Goal: Check status: Check status

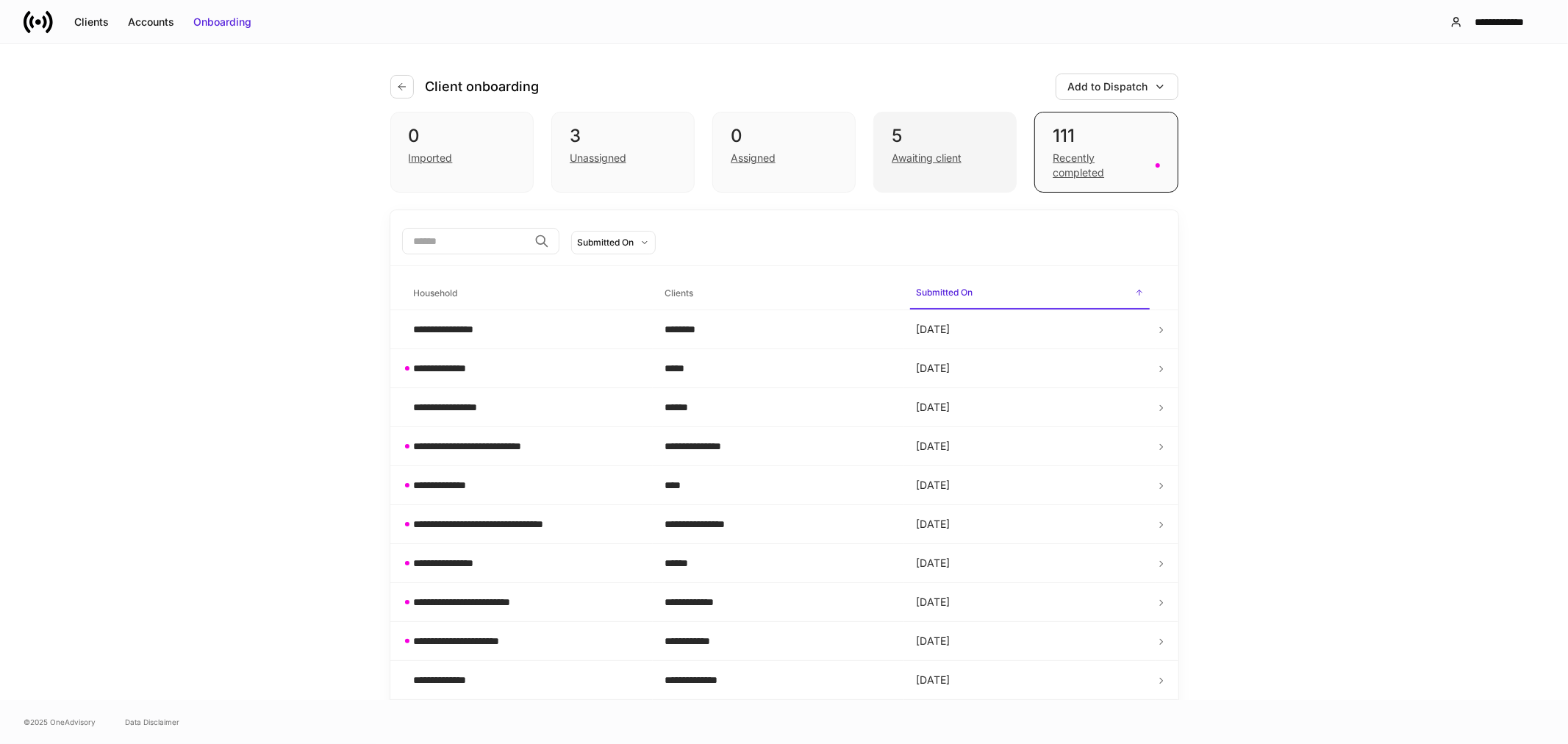
click at [932, 159] on div "Awaiting client" at bounding box center [926, 157] width 70 height 15
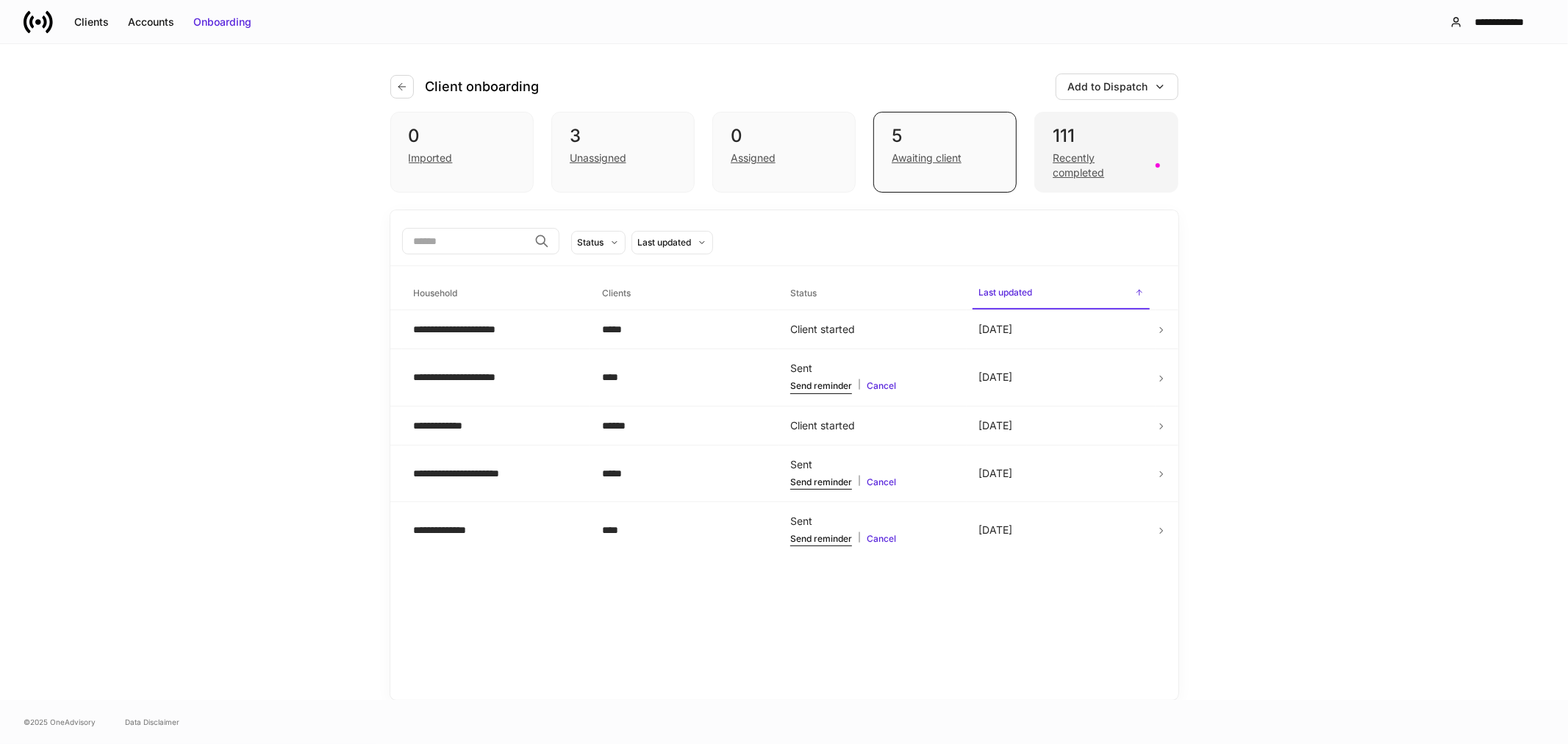
click at [1081, 172] on div "Recently completed" at bounding box center [1100, 165] width 94 height 29
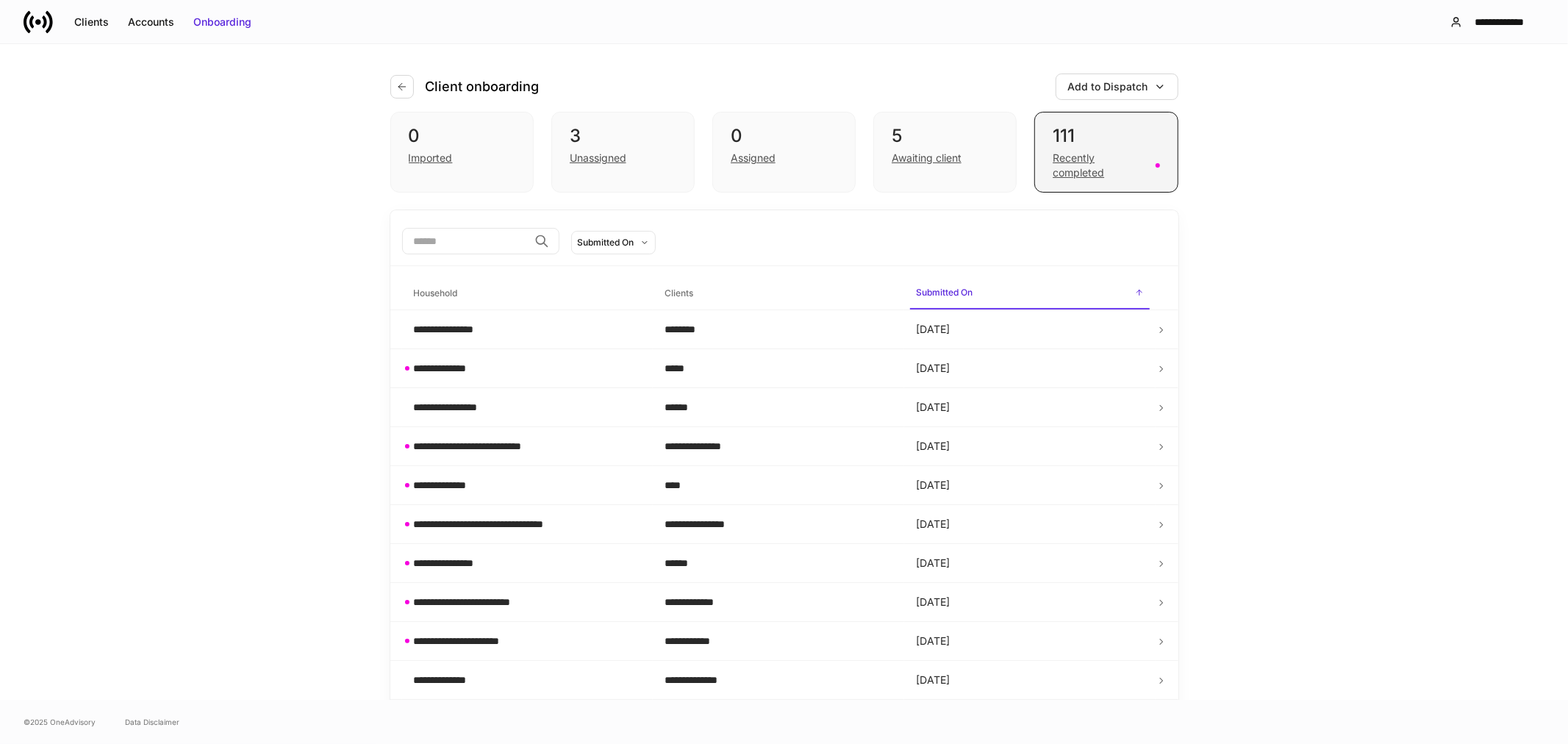
click at [1081, 174] on div "Recently completed" at bounding box center [1100, 165] width 94 height 29
